Goal: Find specific page/section: Find specific page/section

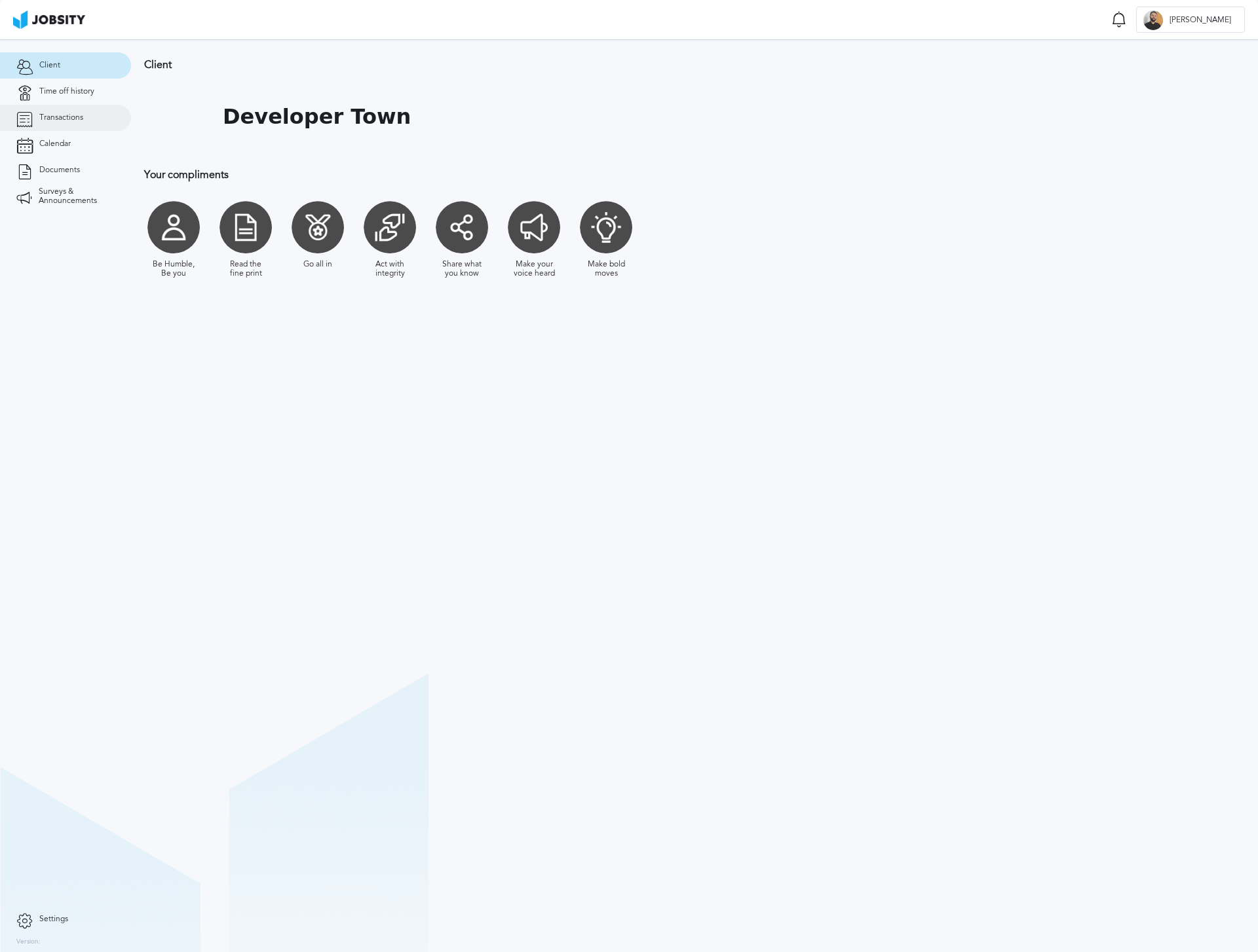
click at [80, 114] on span "Transactions" at bounding box center [61, 118] width 44 height 9
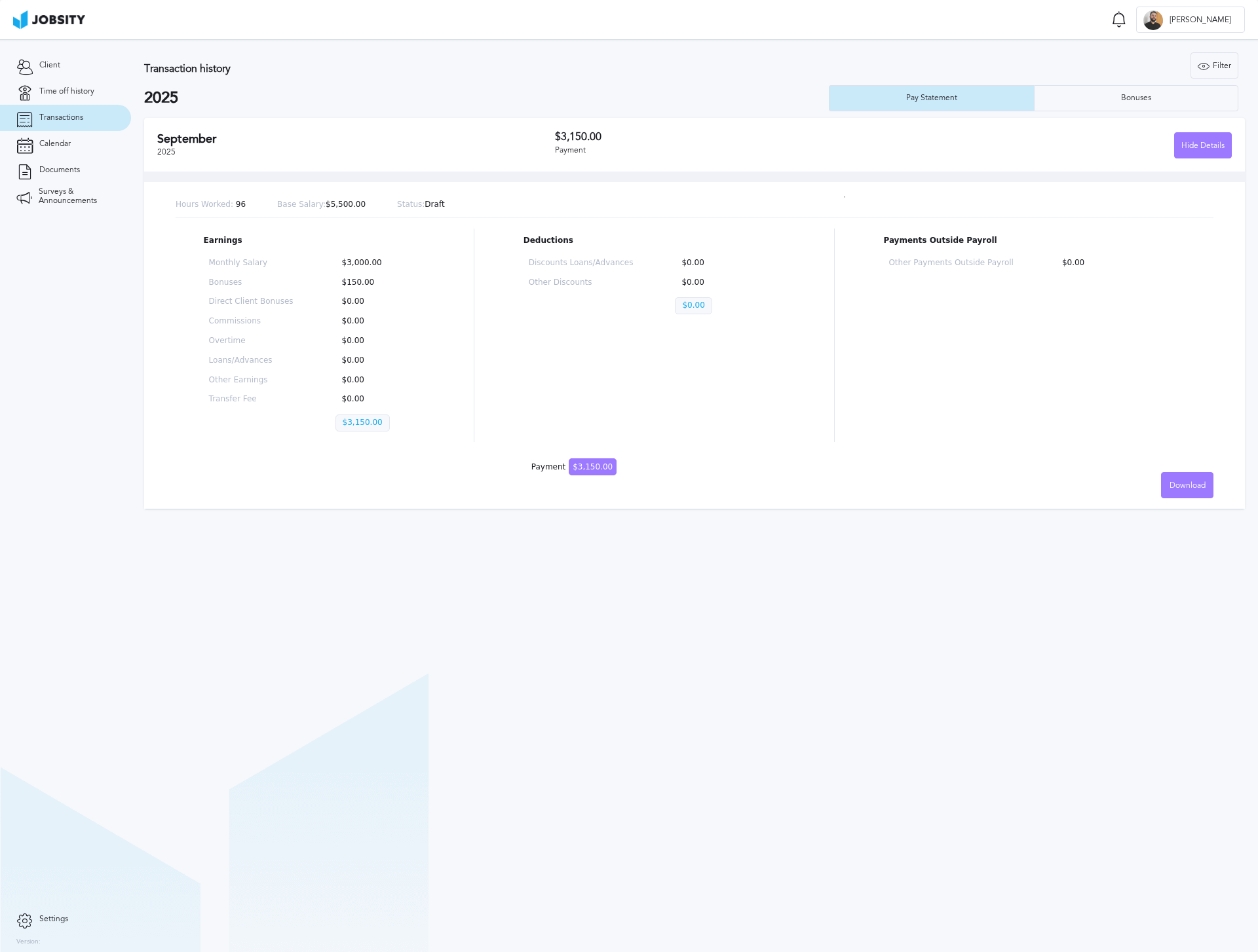
click at [596, 642] on section "Transaction history Filter Years 2025 2025 Pay Statement Bonuses [DATE] $3,150.…" at bounding box center [695, 496] width 1127 height 913
drag, startPoint x: 31, startPoint y: 285, endPoint x: 68, endPoint y: 179, distance: 112.3
click at [32, 284] on section "Client Time off history Transactions Calendar Documents Surveys & Announcements" at bounding box center [66, 473] width 131 height 867
click at [68, 172] on span "Documents" at bounding box center [60, 170] width 41 height 9
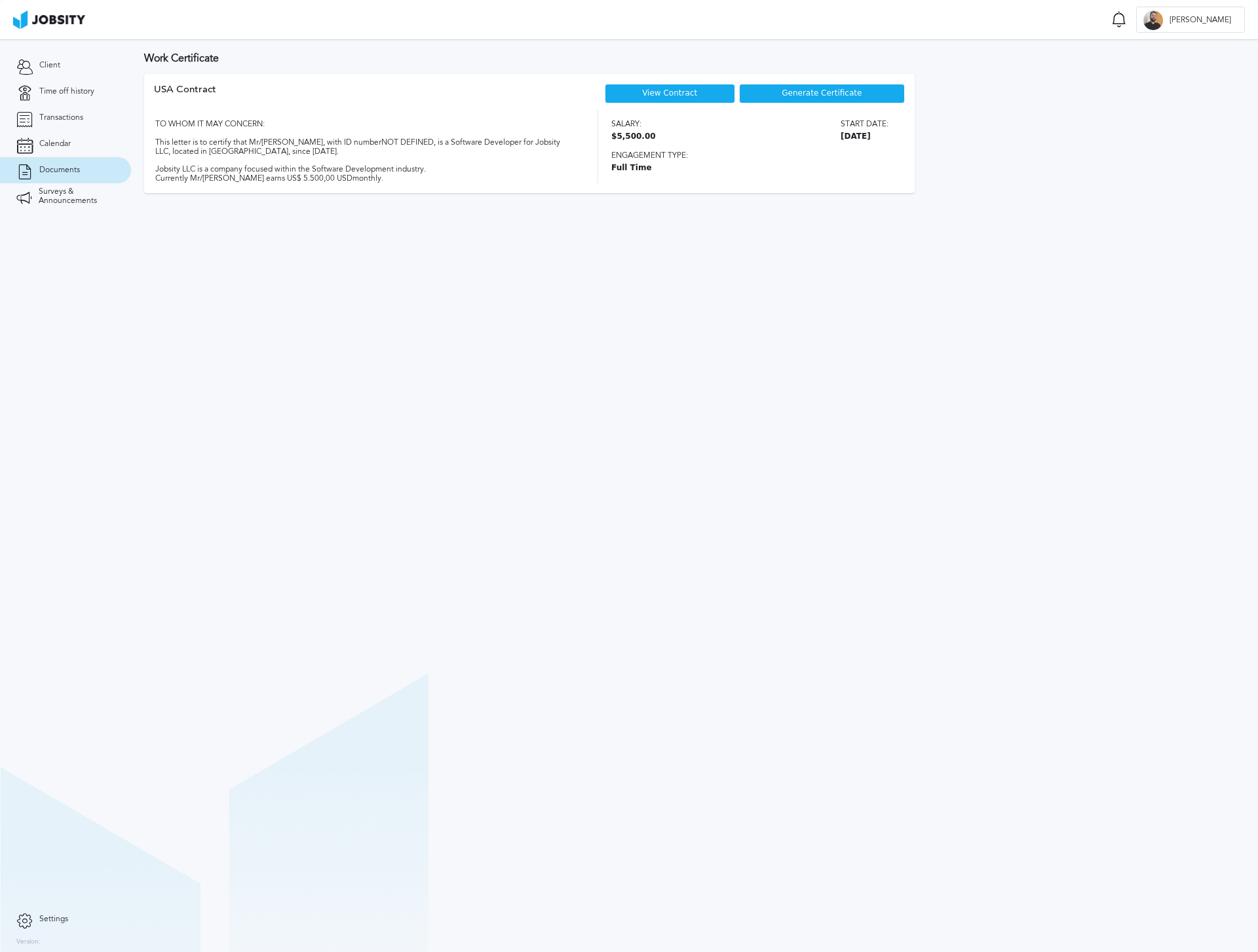
click at [685, 90] on link "View Contract" at bounding box center [669, 92] width 55 height 9
drag, startPoint x: 752, startPoint y: 459, endPoint x: 743, endPoint y: 459, distance: 9.0
click at [753, 459] on section "Work Certificate USA [DEMOGRAPHIC_DATA] View Contract Generate Certificate TO W…" at bounding box center [695, 496] width 1127 height 913
click at [63, 114] on span "Transactions" at bounding box center [61, 118] width 44 height 9
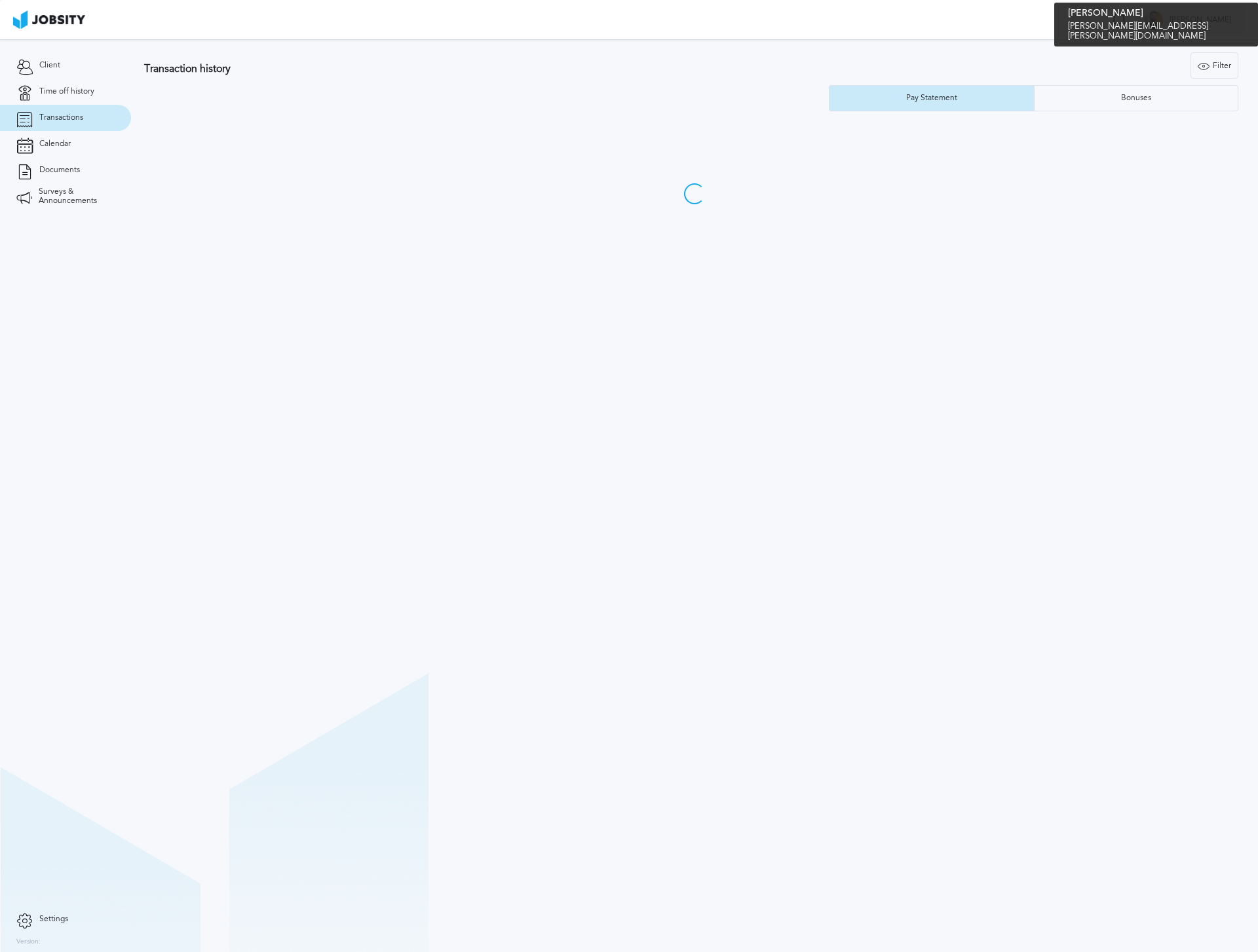
click at [1226, 19] on span "[PERSON_NAME]" at bounding box center [1200, 20] width 75 height 9
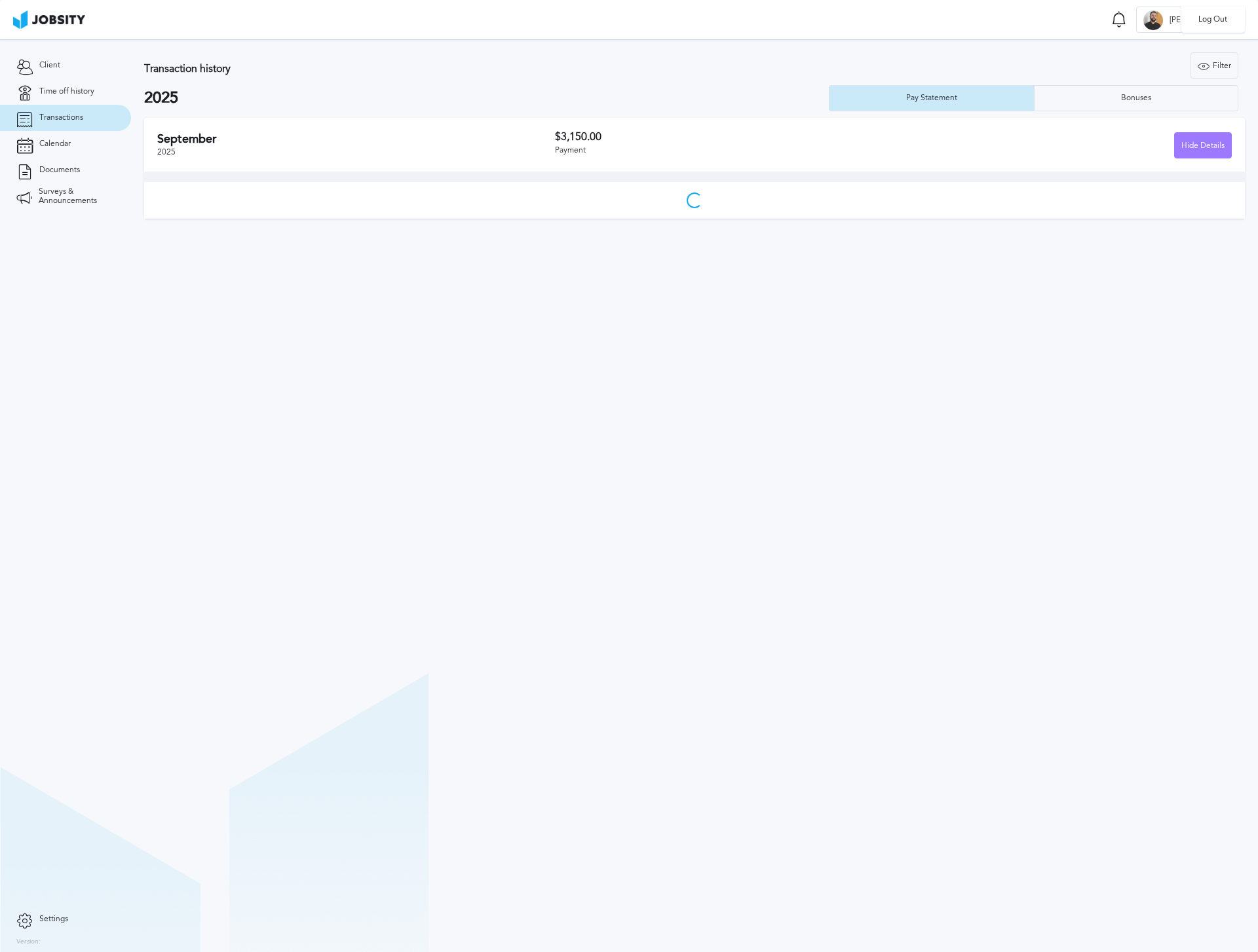
click at [1089, 423] on div "Log Out" at bounding box center [629, 476] width 1258 height 952
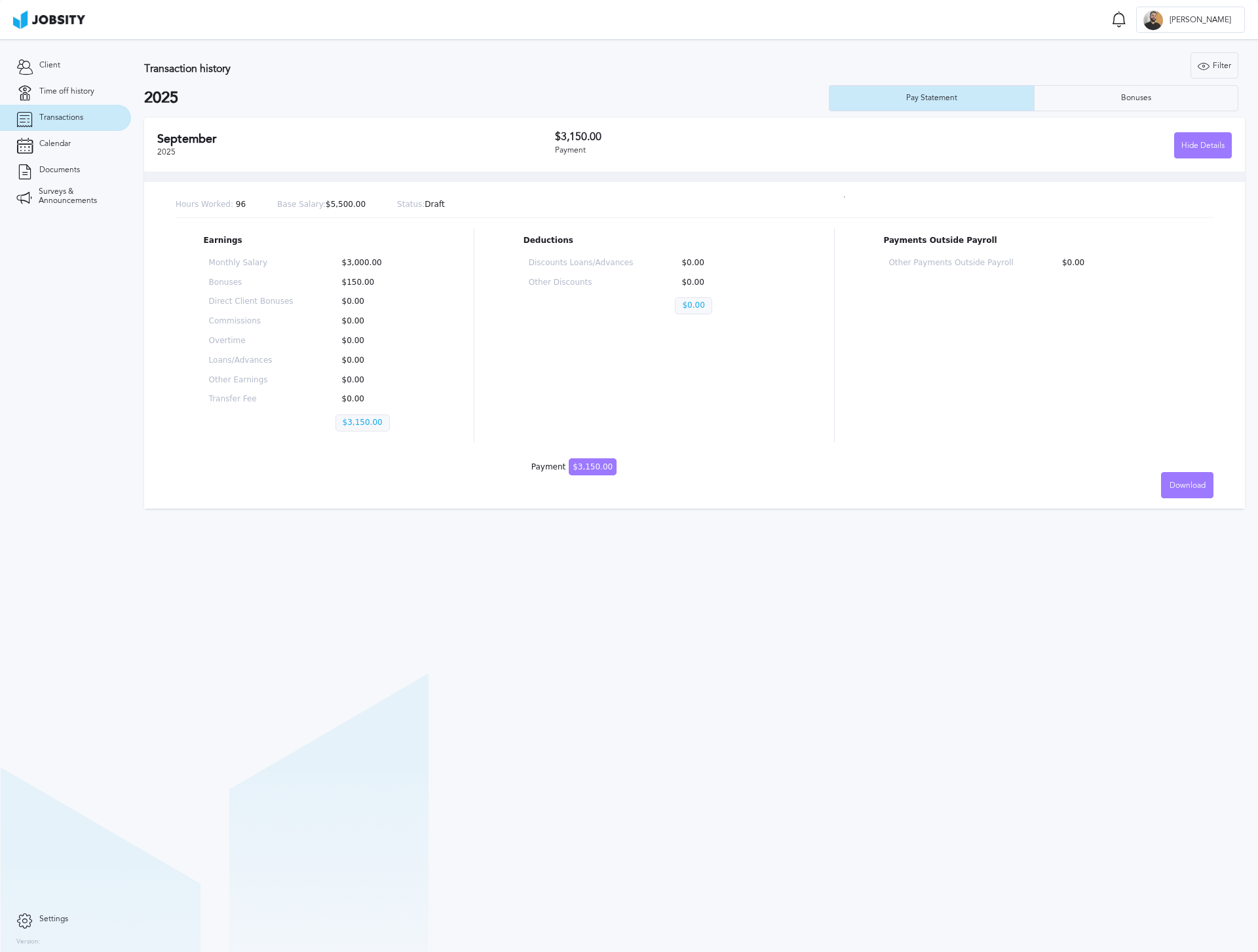
click at [1037, 124] on div "[DATE] $3,150.00 Payment Hide Details" at bounding box center [694, 145] width 1101 height 54
click at [1131, 95] on div "Bonuses" at bounding box center [1136, 98] width 43 height 9
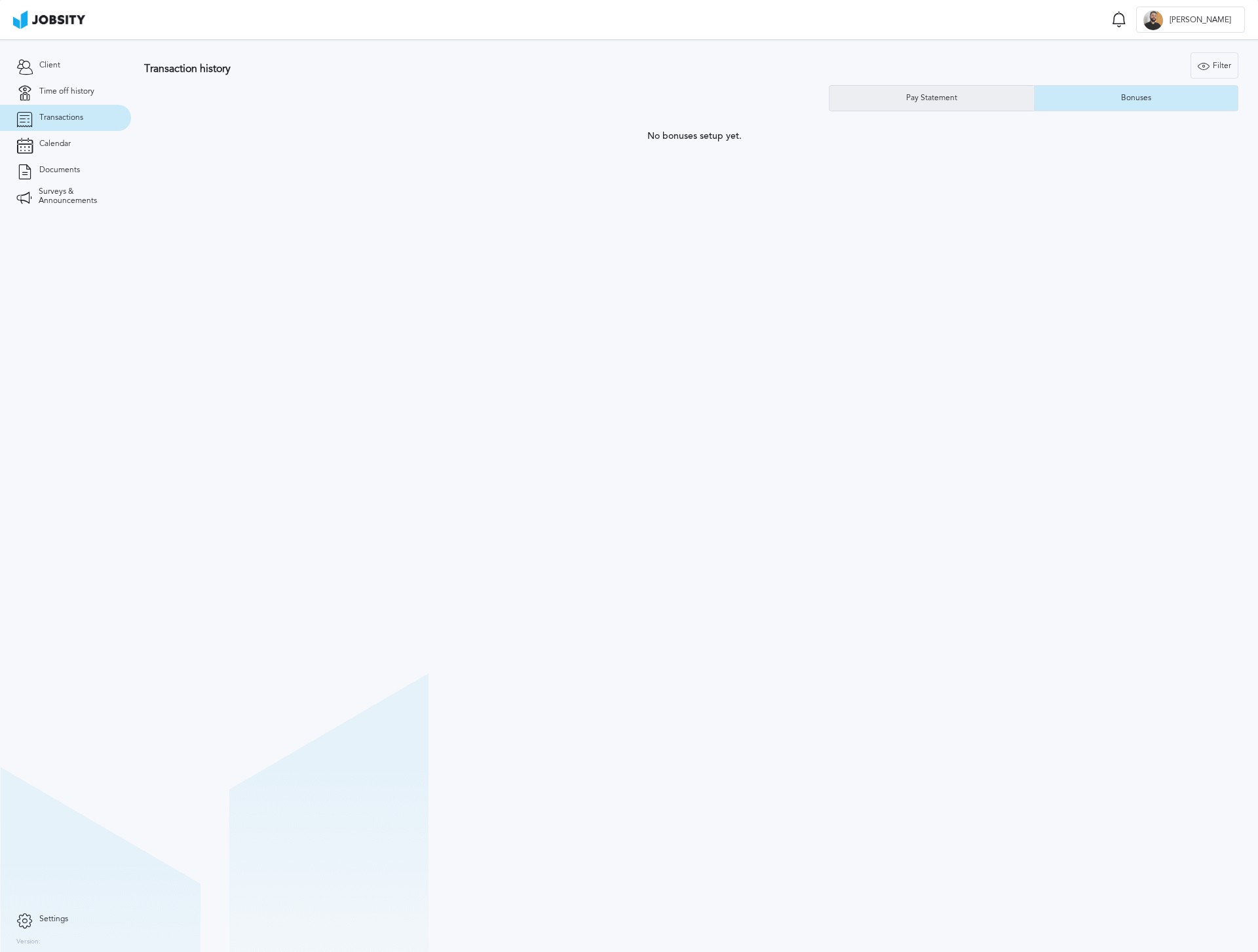
click at [962, 96] on div "Pay Statement" at bounding box center [931, 98] width 64 height 9
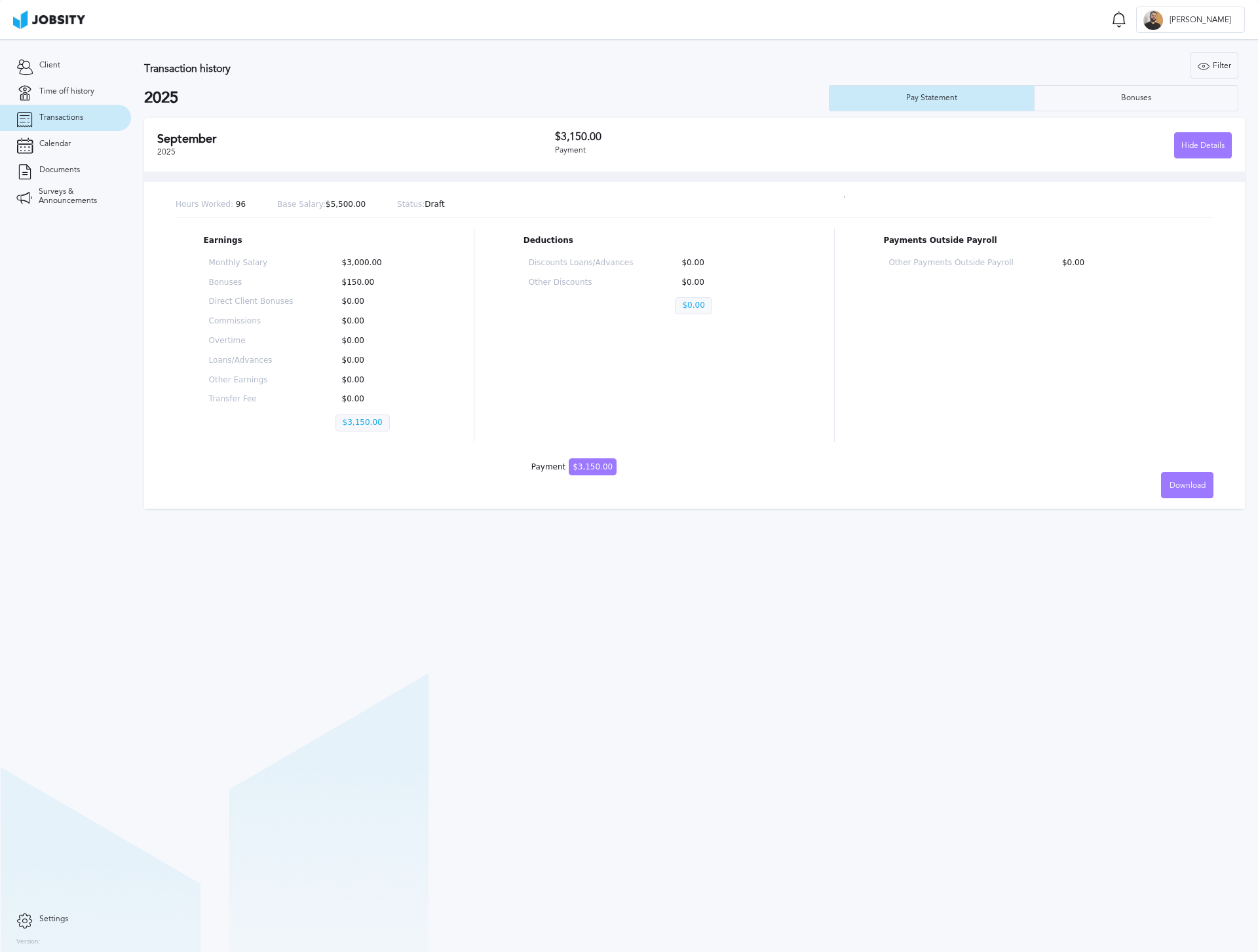
click at [740, 664] on section "Transaction history Filter Years 2025 2025 Pay Statement Bonuses [DATE] $3,150.…" at bounding box center [695, 496] width 1127 height 913
